Goal: Navigation & Orientation: Find specific page/section

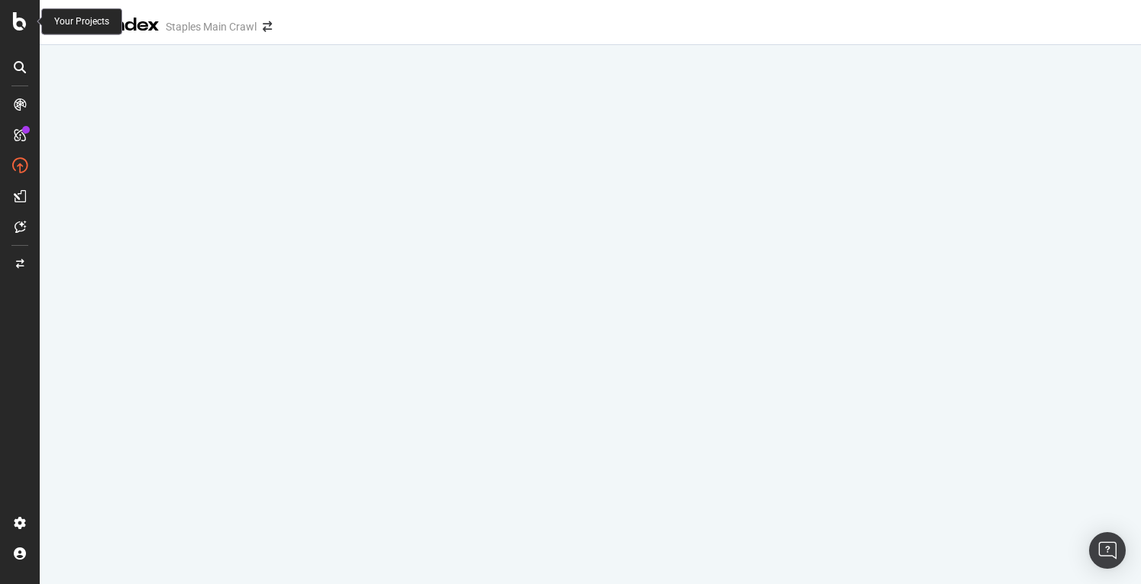
click at [13, 20] on icon at bounding box center [20, 21] width 14 height 18
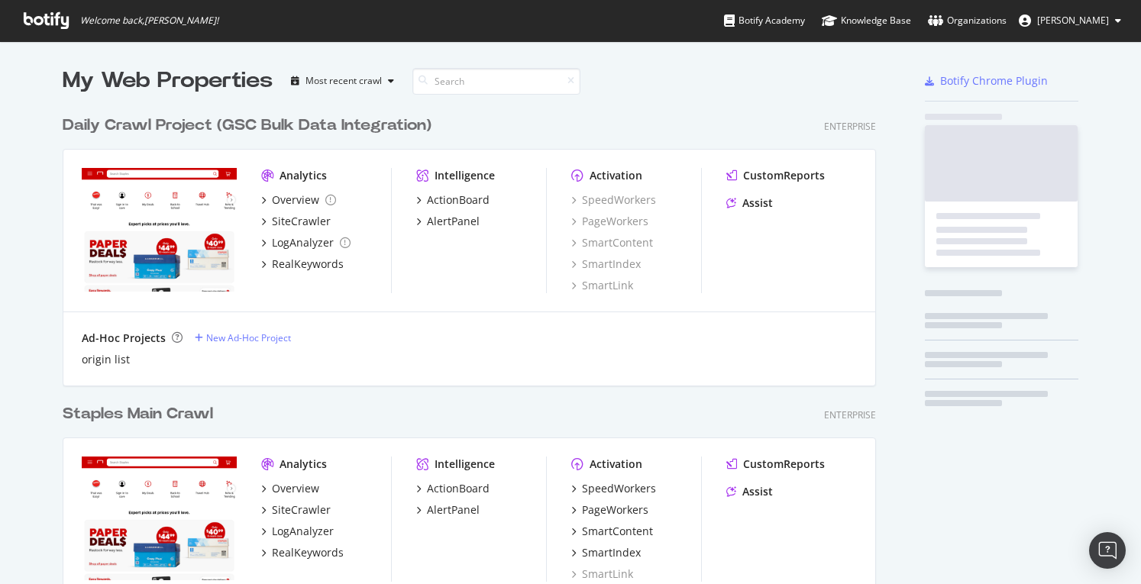
scroll to position [573, 1117]
